Goal: Information Seeking & Learning: Find specific page/section

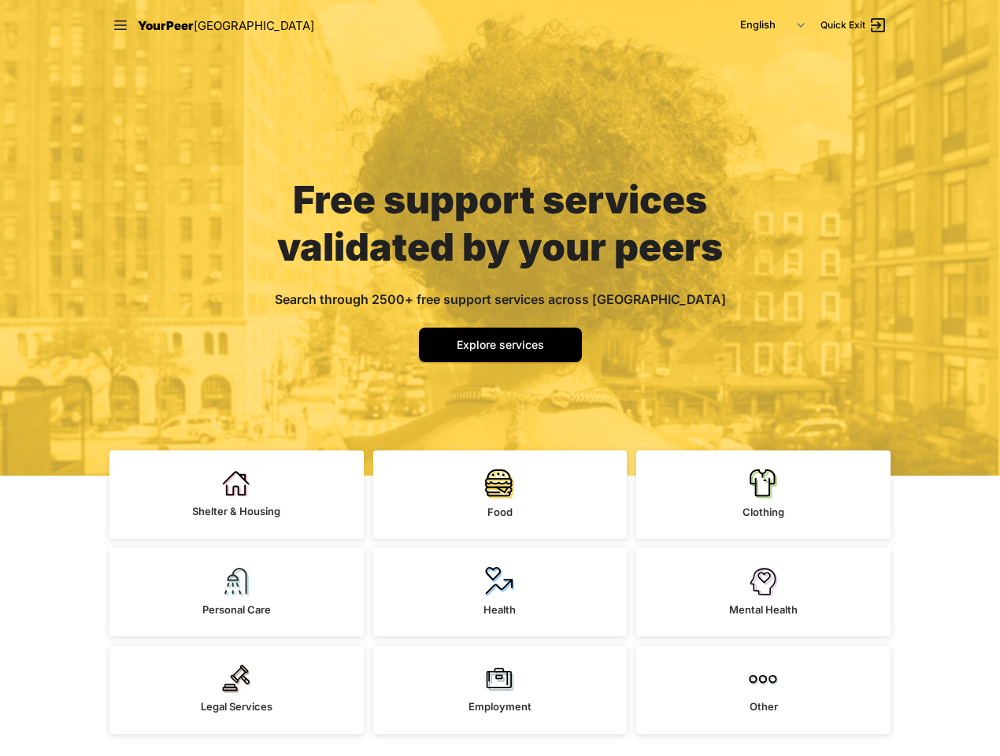
click at [121, 25] on icon at bounding box center [120, 24] width 13 height 9
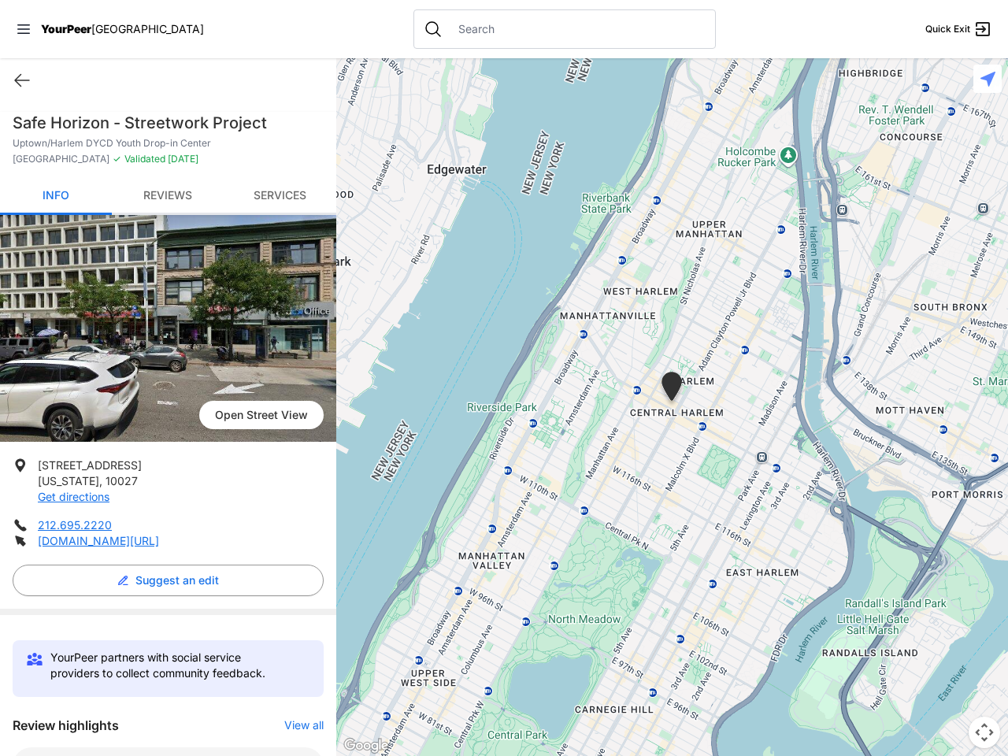
click at [24, 29] on icon at bounding box center [23, 28] width 13 height 9
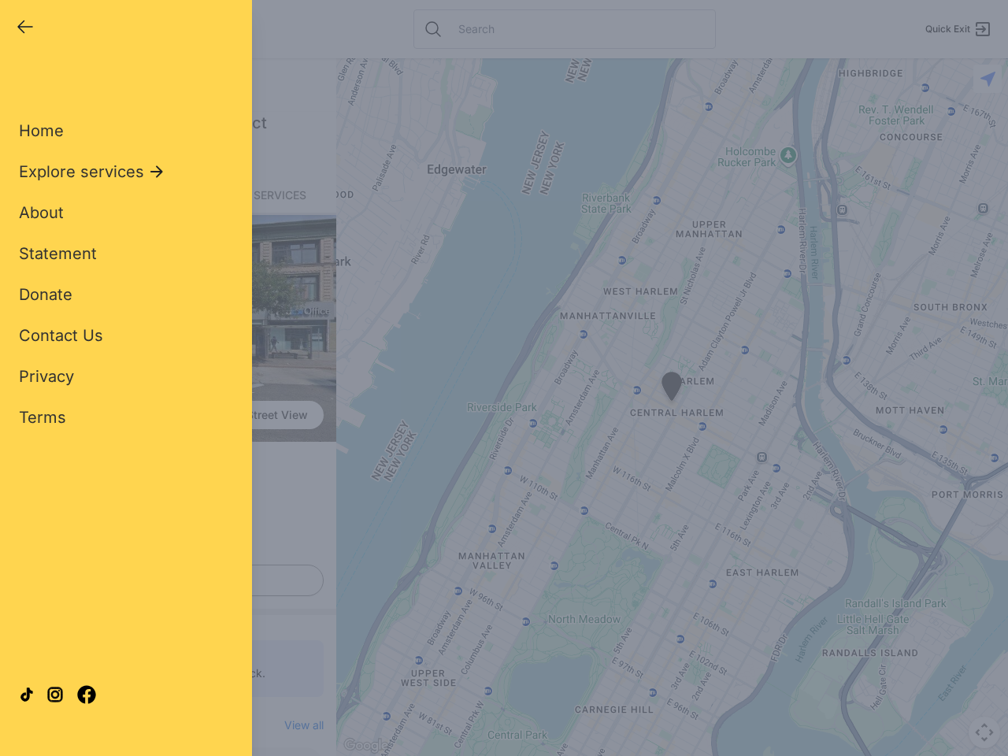
click at [22, 80] on div "Home Explore services About Statement Donate Contact Us Privacy Terms" at bounding box center [126, 248] width 214 height 359
click at [164, 581] on div "Single Adult Families Soup Kitchen Food Pantry Toiletries Restrooms Showers Lau…" at bounding box center [126, 360] width 214 height 583
click at [296, 725] on div "Close panel YourPeer NYC Quick Exit Single Adult Families Soup Kitchen Food Pan…" at bounding box center [504, 378] width 1008 height 756
click at [672, 407] on div "Close panel YourPeer NYC Quick Exit Single Adult Families Soup Kitchen Food Pan…" at bounding box center [504, 378] width 1008 height 756
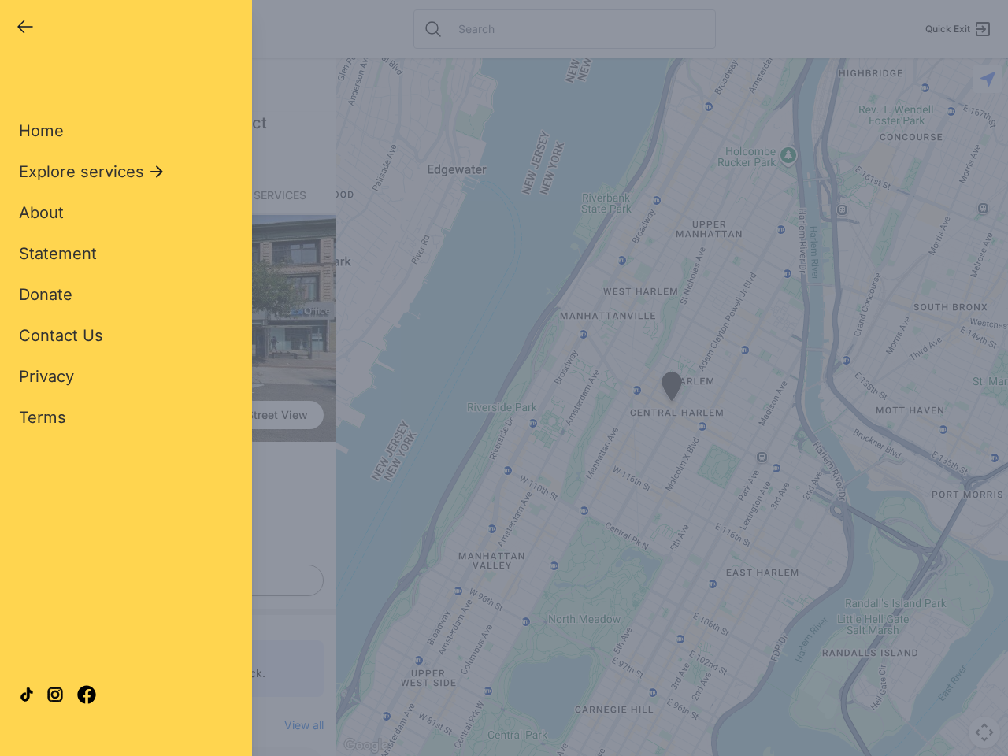
click at [672, 407] on div "Close panel YourPeer NYC Quick Exit Single Adult Families Soup Kitchen Food Pan…" at bounding box center [504, 378] width 1008 height 756
click at [672, 389] on div "Close panel YourPeer NYC Quick Exit Single Adult Families Soup Kitchen Food Pan…" at bounding box center [504, 378] width 1008 height 756
click at [985, 733] on div "Close panel YourPeer NYC Quick Exit Single Adult Families Soup Kitchen Food Pan…" at bounding box center [504, 378] width 1008 height 756
click at [988, 79] on div "Close panel YourPeer NYC Quick Exit Single Adult Families Soup Kitchen Food Pan…" at bounding box center [504, 378] width 1008 height 756
